Goal: Find specific page/section: Find specific page/section

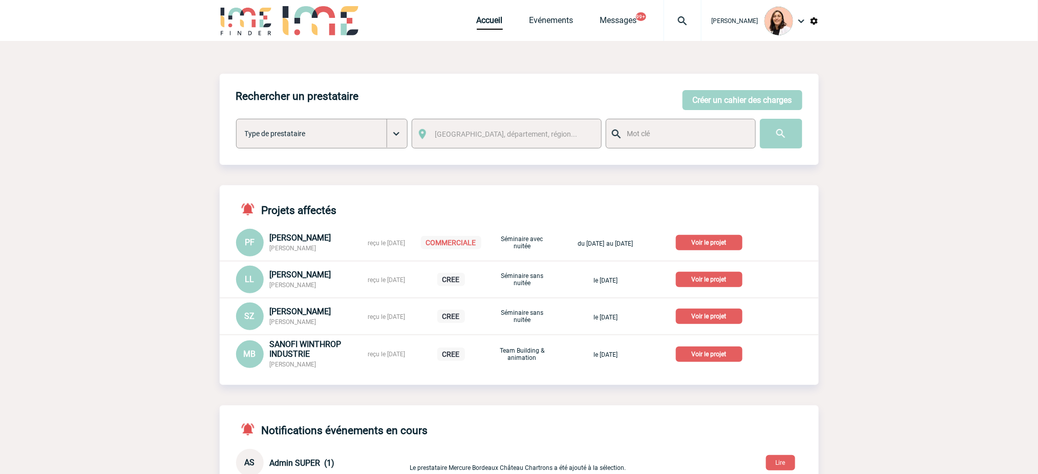
click at [688, 20] on img at bounding box center [682, 21] width 37 height 12
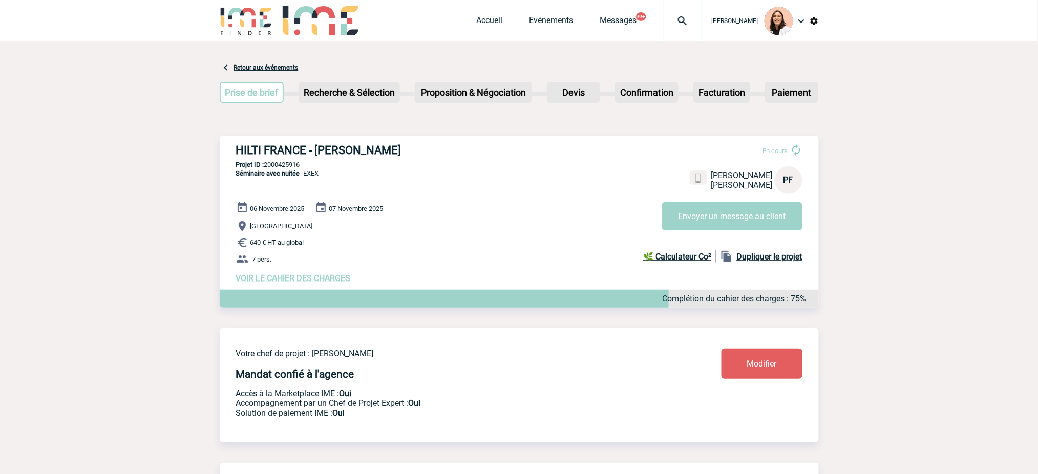
click at [418, 222] on p "Bordeaux" at bounding box center [527, 226] width 583 height 12
click at [396, 153] on h3 "HILTI FRANCE - Pierre FONMARTY" at bounding box center [389, 150] width 307 height 13
copy h3 "FONMARTY"
click at [297, 147] on h3 "HILTI FRANCE - Pierre FONMARTY" at bounding box center [389, 150] width 307 height 13
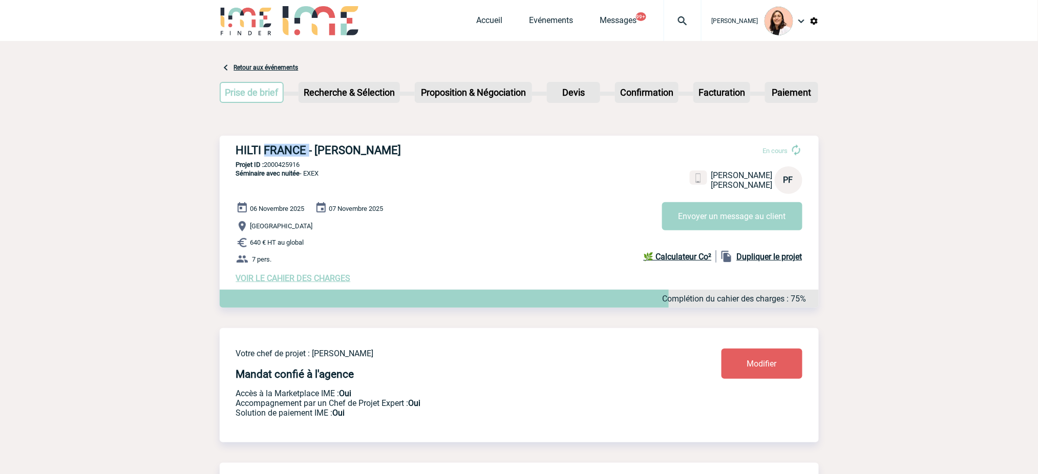
click at [297, 147] on h3 "HILTI FRANCE - Pierre FONMARTY" at bounding box center [389, 150] width 307 height 13
copy div "HILTI FRANCE - Pierre FONMARTY"
click at [276, 163] on p "Projet ID : 2000425916" at bounding box center [519, 165] width 599 height 8
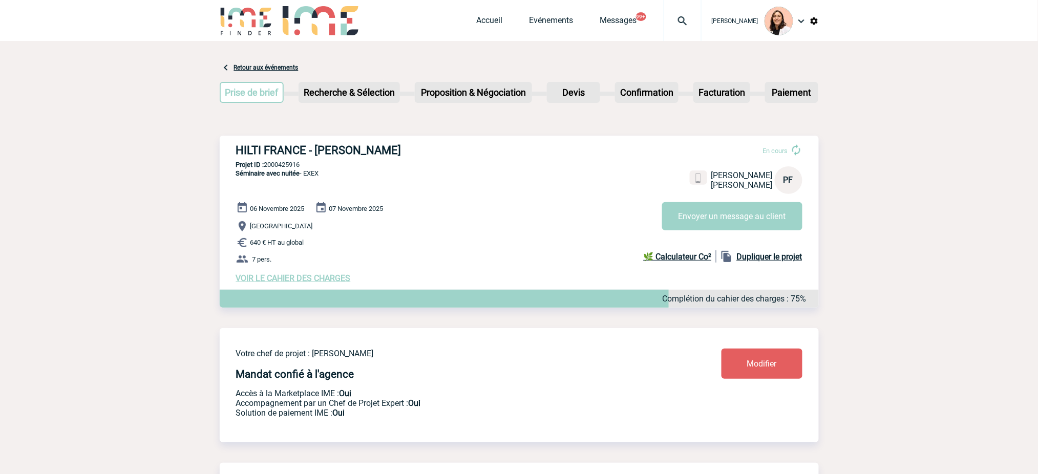
copy p "2000425916"
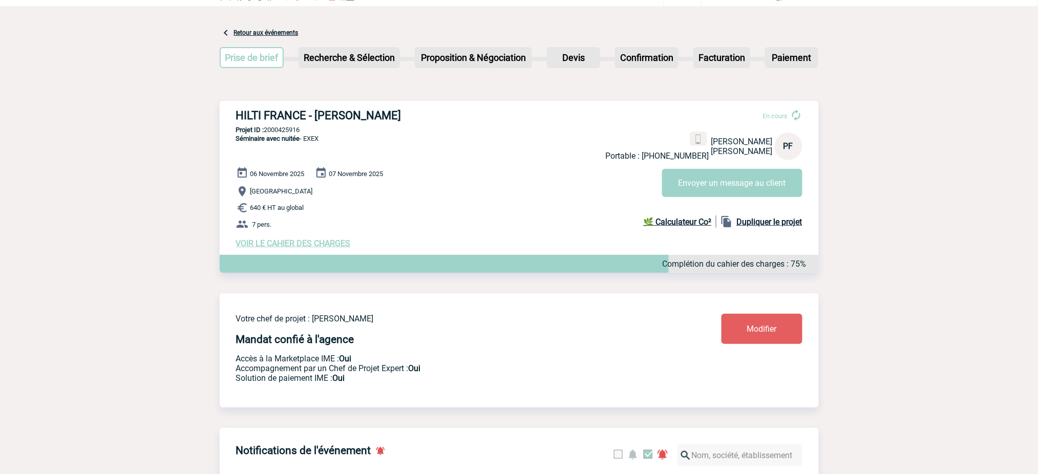
scroll to position [68, 0]
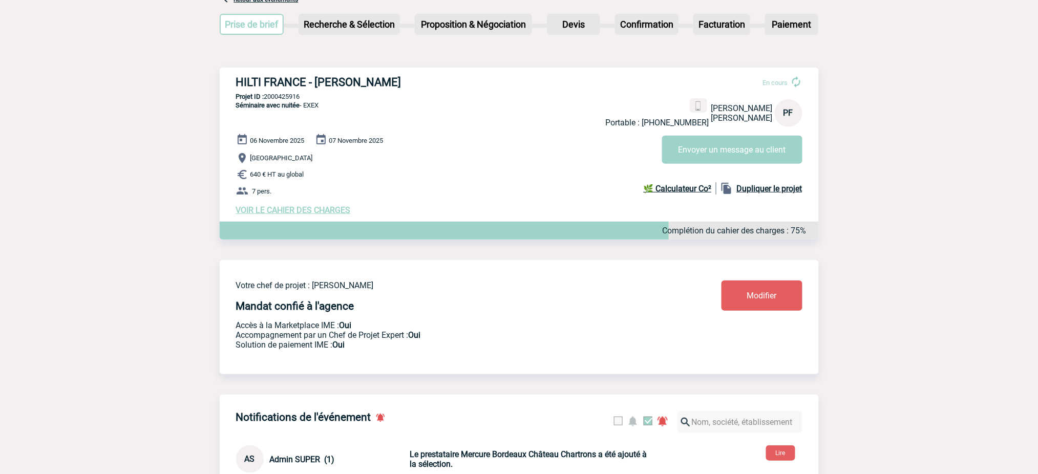
click at [269, 155] on p "Bordeaux" at bounding box center [527, 158] width 583 height 12
copy span "Bordeaux"
click at [308, 183] on div "06 Novembre 2025 07 Novembre 2025 Bordeaux 640 € HT au global 7 pers. VOIR LE C…" at bounding box center [527, 174] width 583 height 81
